Goal: Check status

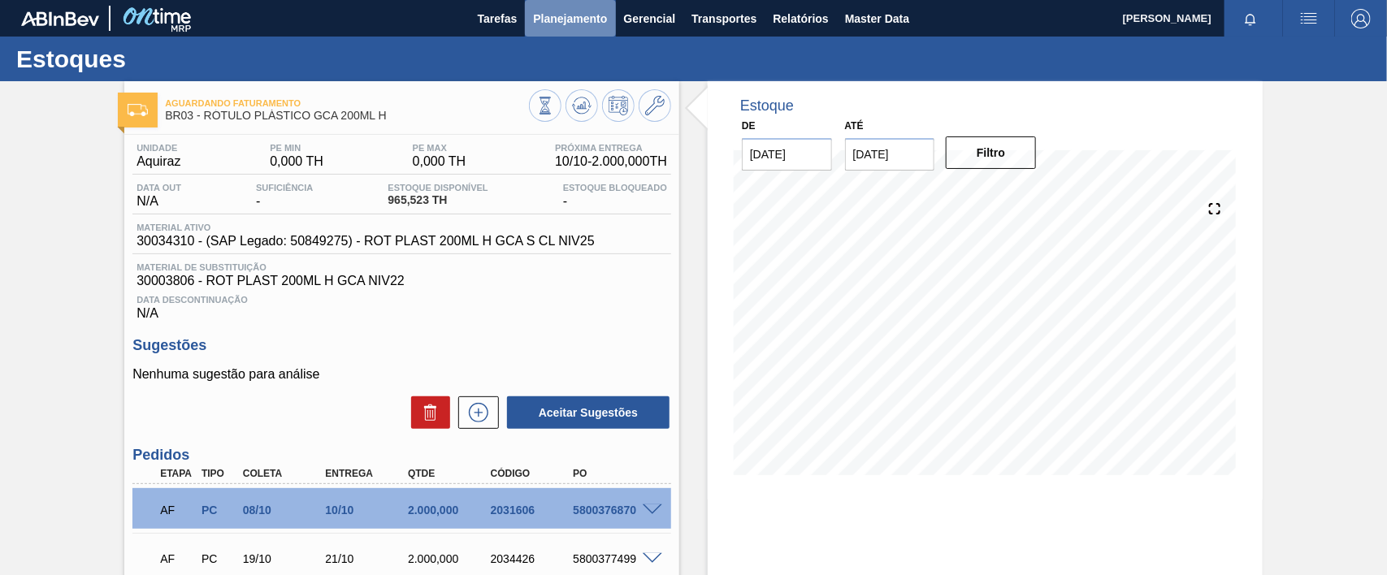
click at [566, 17] on span "Planejamento" at bounding box center [570, 19] width 74 height 20
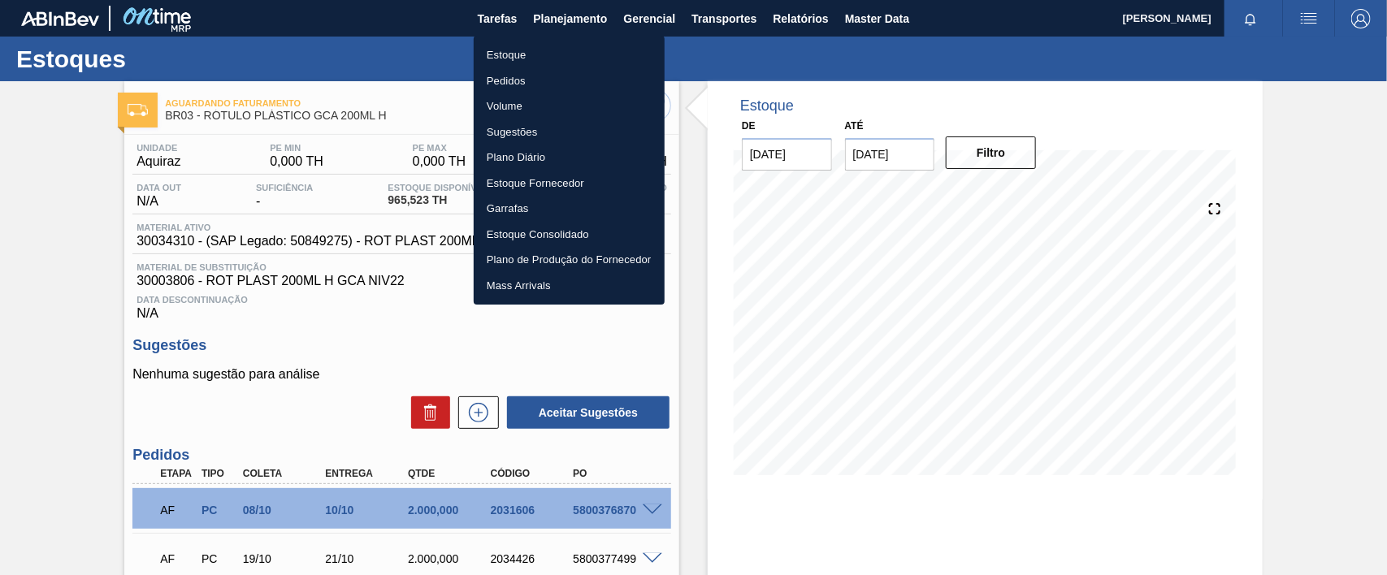
drag, startPoint x: 502, startPoint y: 82, endPoint x: 514, endPoint y: 82, distance: 11.4
click at [502, 81] on li "Pedidos" at bounding box center [569, 81] width 191 height 26
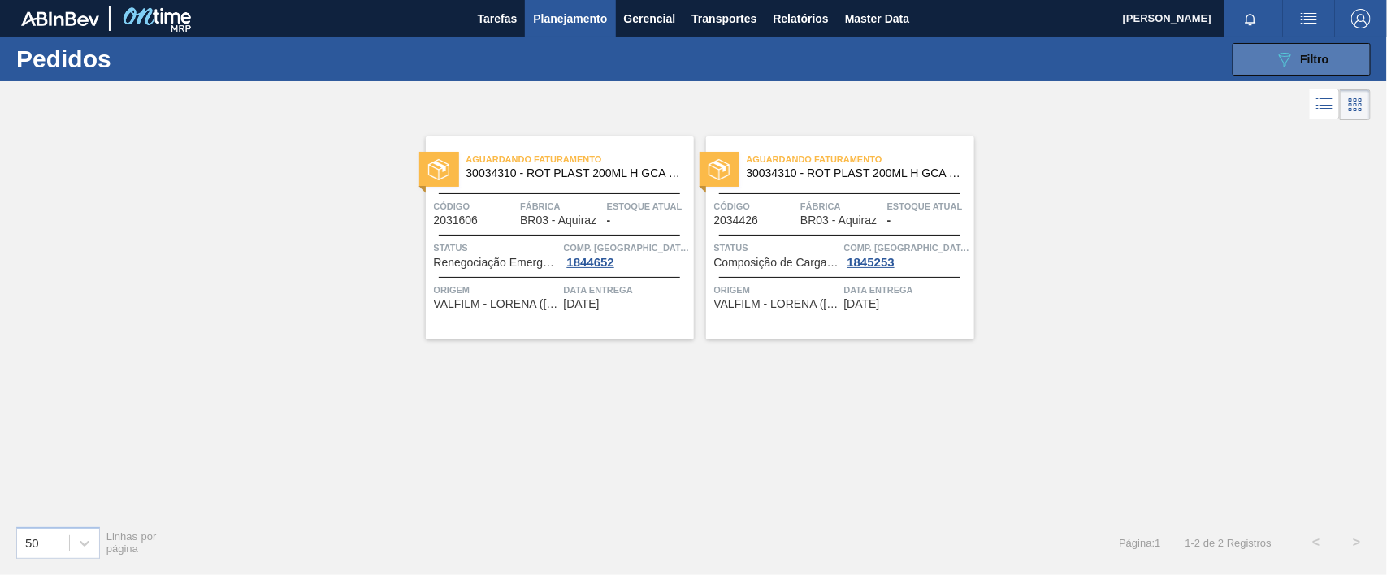
click at [1292, 55] on icon "089F7B8B-B2A5-4AFE-B5C0-19BA573D28AC" at bounding box center [1285, 60] width 20 height 20
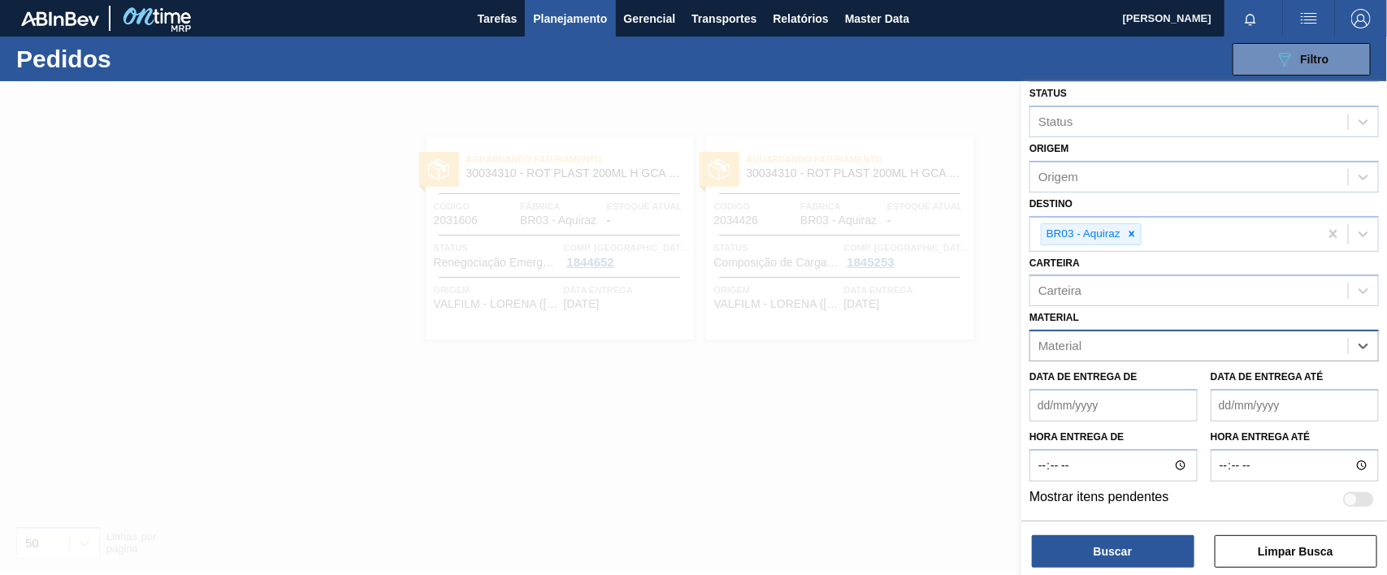
scroll to position [171, 0]
paste input "30003518"
type input "30003518"
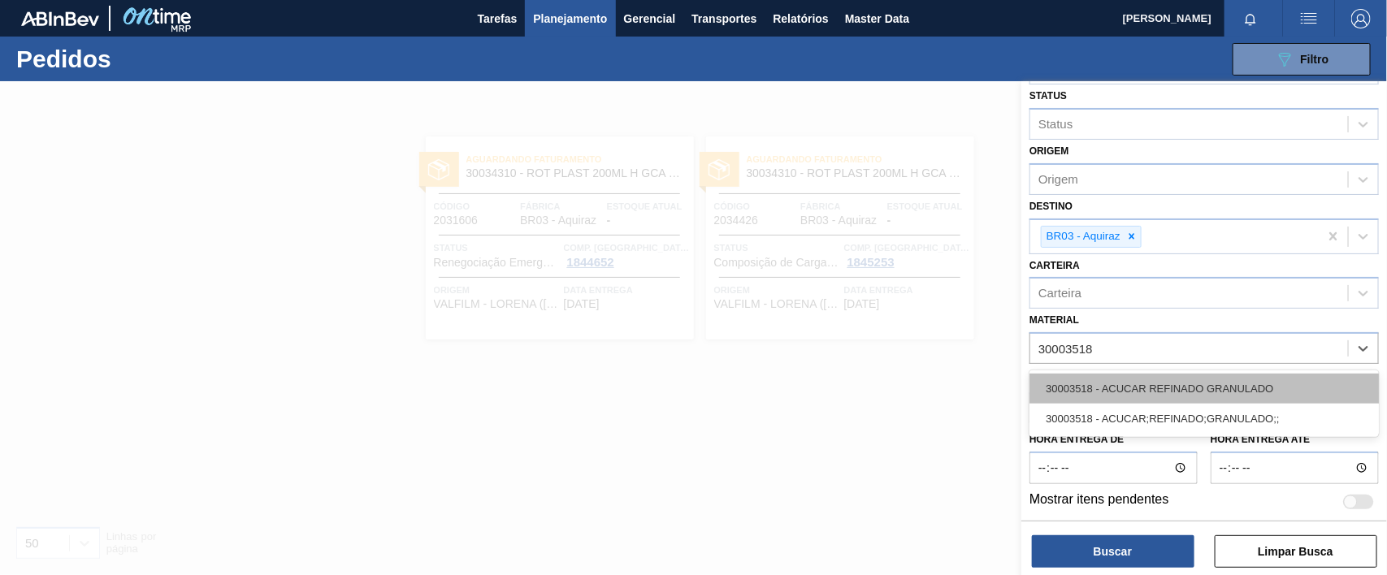
click at [1208, 392] on div "30003518 - ACUCAR REFINADO GRANULADO" at bounding box center [1204, 389] width 349 height 30
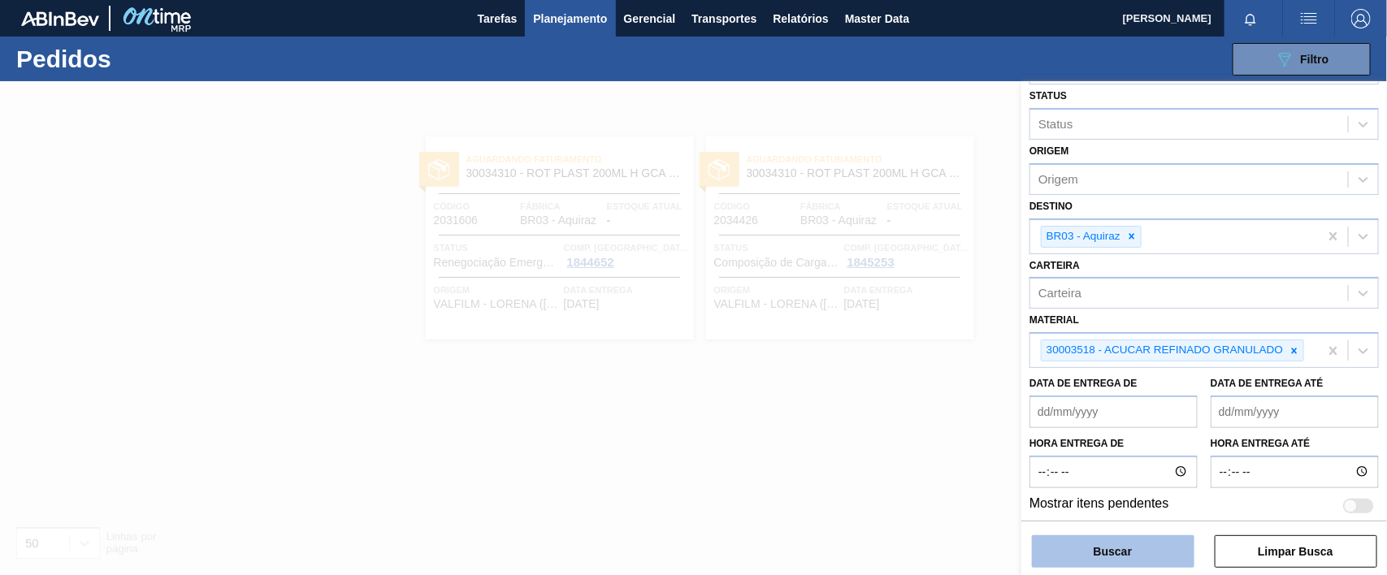
click at [1102, 553] on button "Buscar" at bounding box center [1113, 552] width 163 height 33
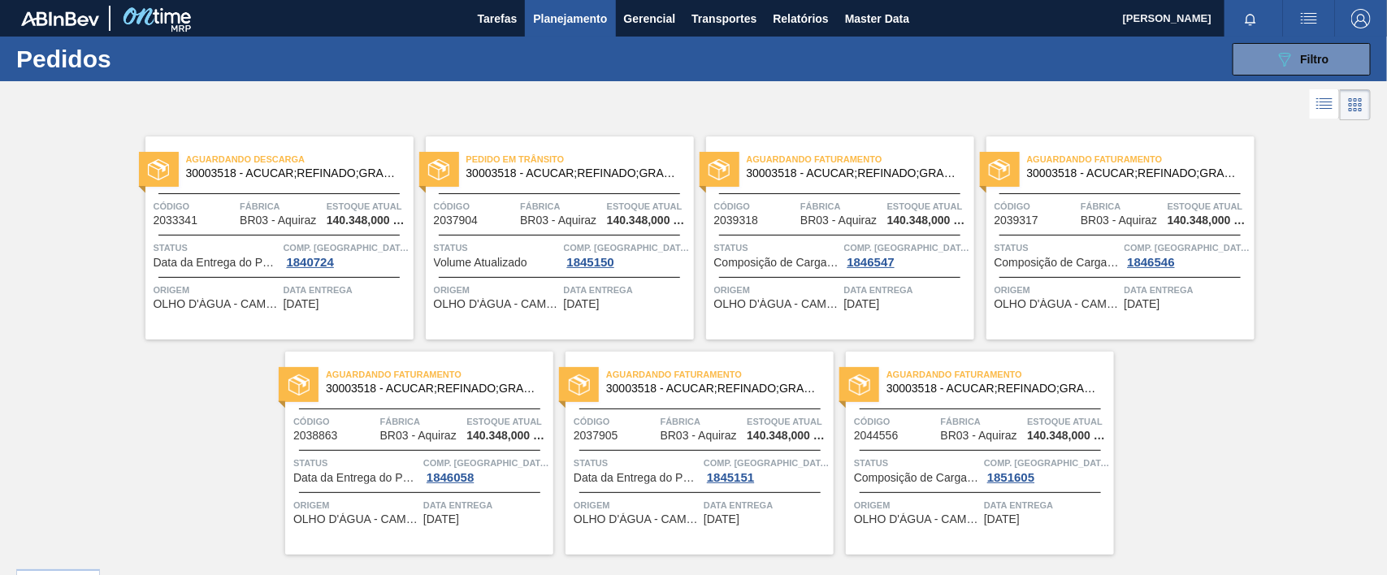
click at [208, 260] on span "Data da Entrega do Pedido Atrasada" at bounding box center [217, 263] width 126 height 12
